Goal: Information Seeking & Learning: Learn about a topic

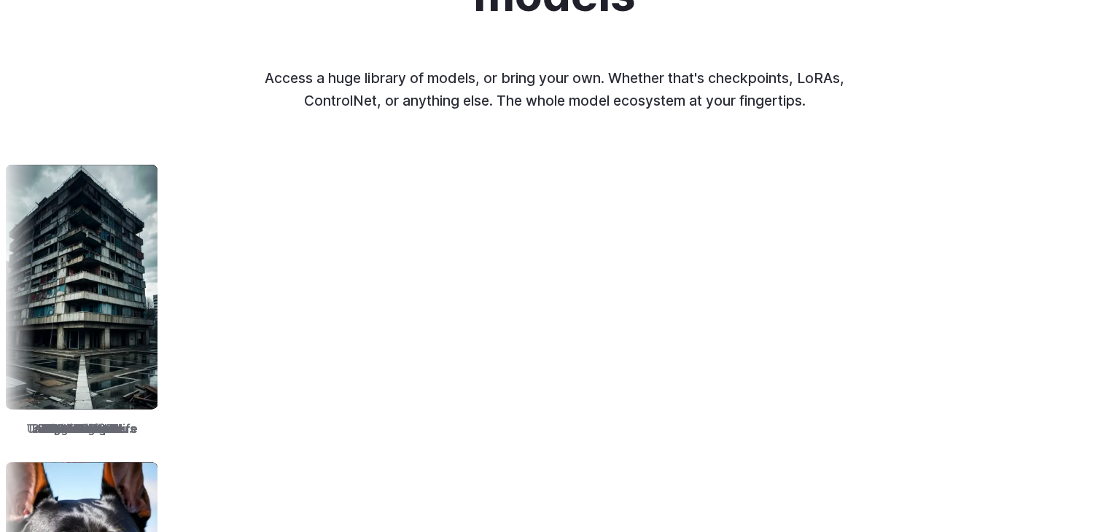
scroll to position [1785, 0]
click at [378, 348] on img at bounding box center [409, 286] width 152 height 244
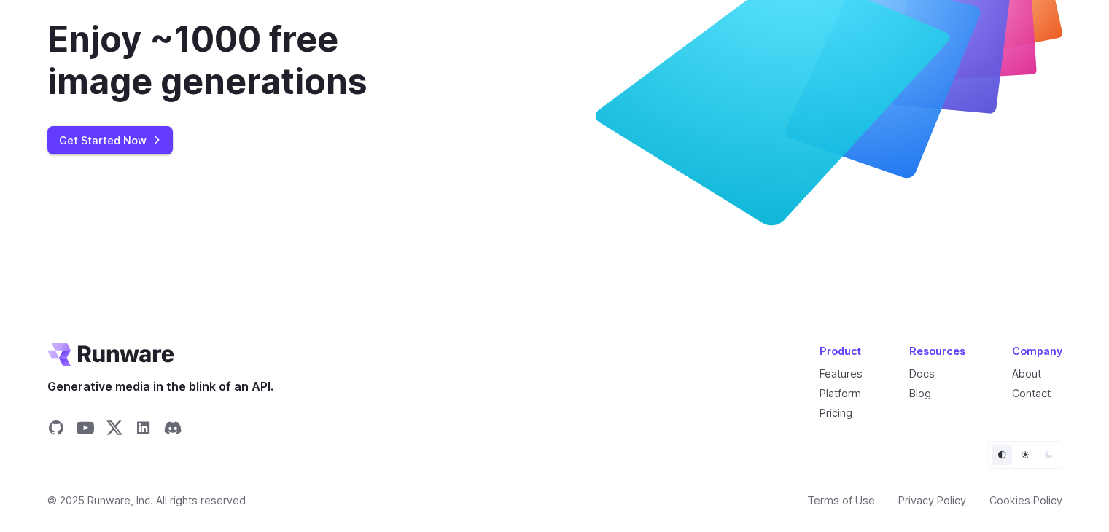
scroll to position [5590, 0]
click at [836, 408] on link "Pricing" at bounding box center [836, 413] width 33 height 12
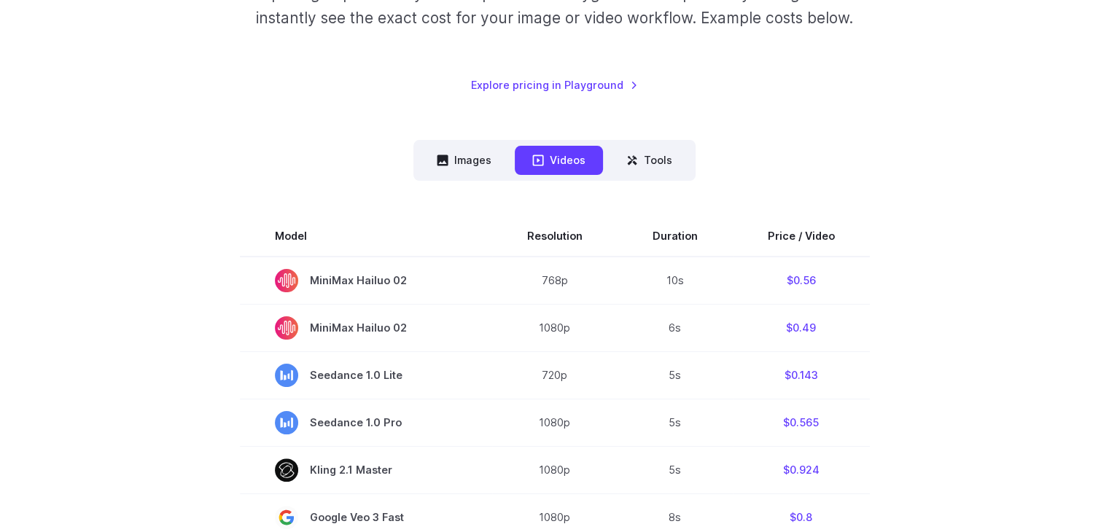
scroll to position [273, 0]
click at [466, 155] on button "Images" at bounding box center [464, 158] width 90 height 28
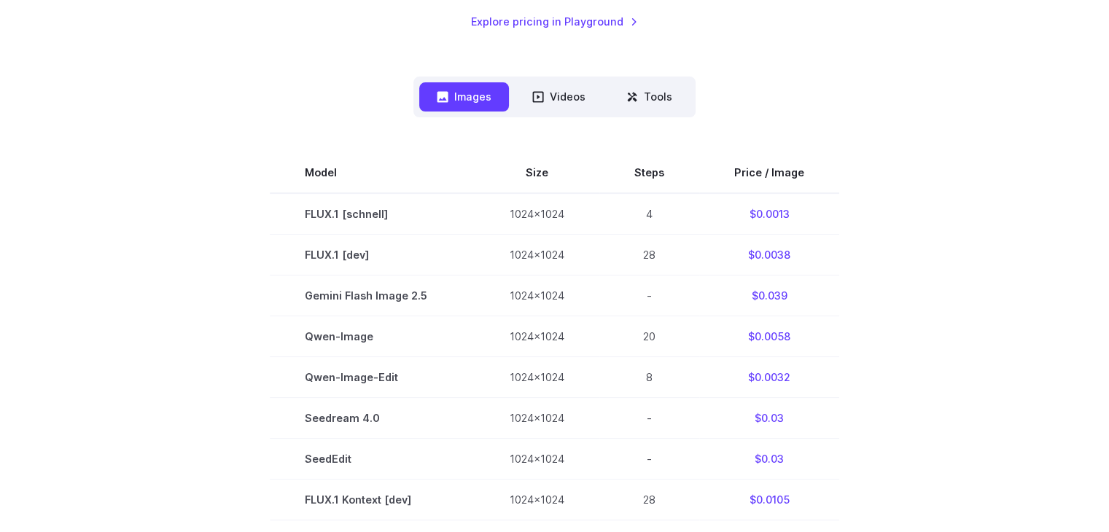
scroll to position [347, 0]
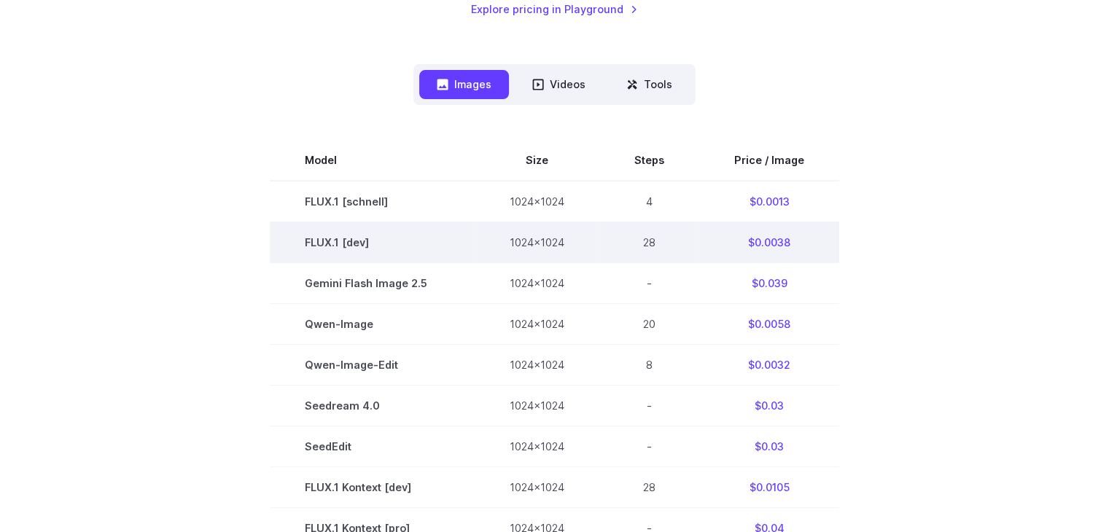
click at [651, 239] on td "28" at bounding box center [650, 242] width 100 height 41
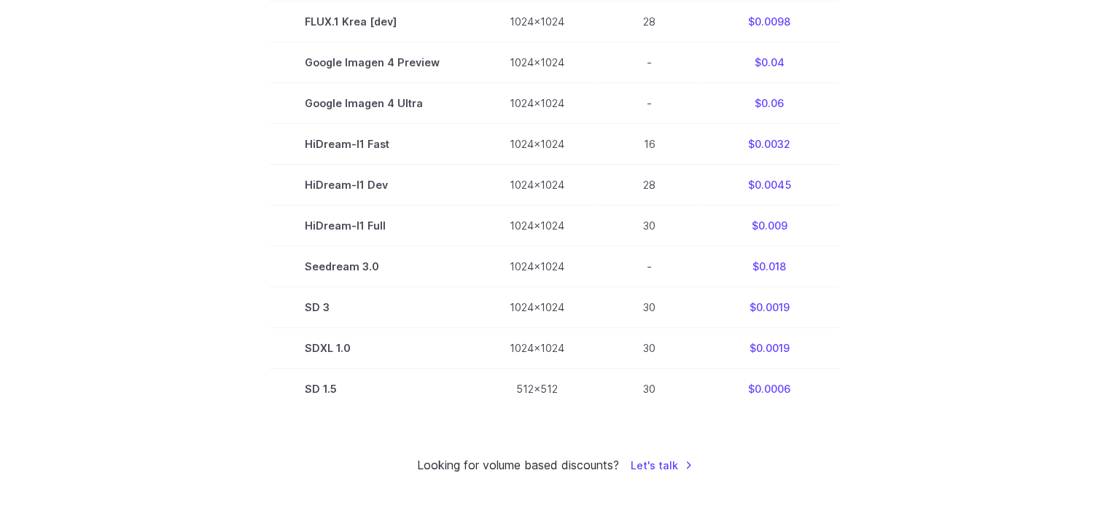
scroll to position [953, 0]
